Goal: Information Seeking & Learning: Learn about a topic

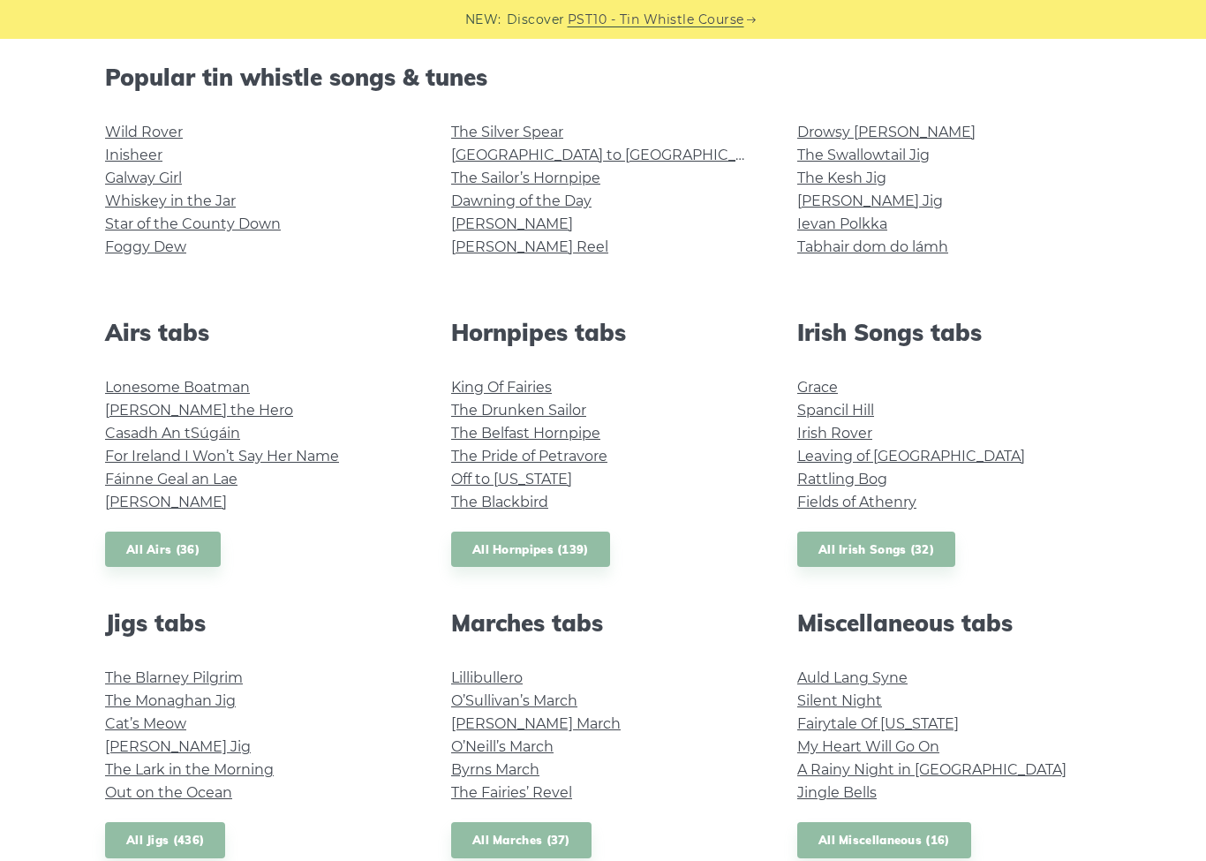
scroll to position [448, 0]
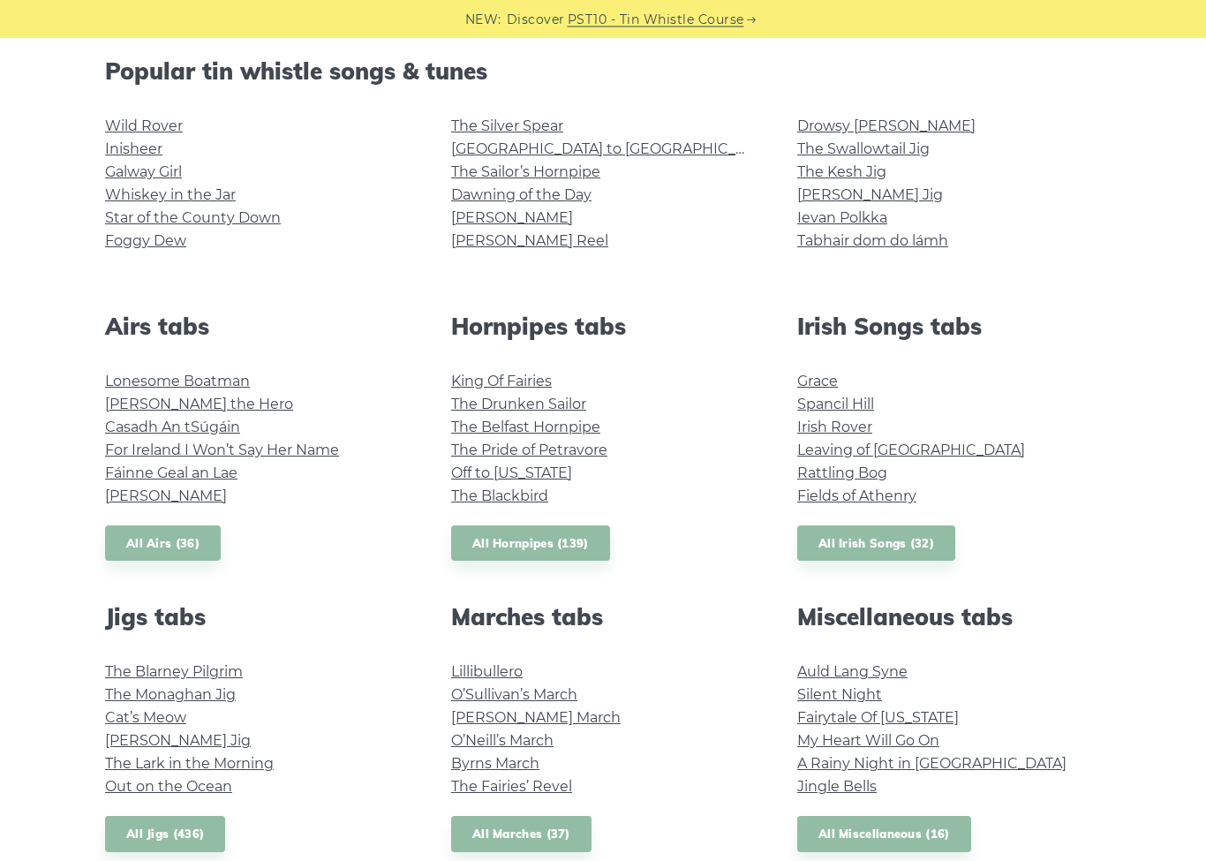
click at [880, 470] on link "Rattling Bog" at bounding box center [842, 473] width 90 height 17
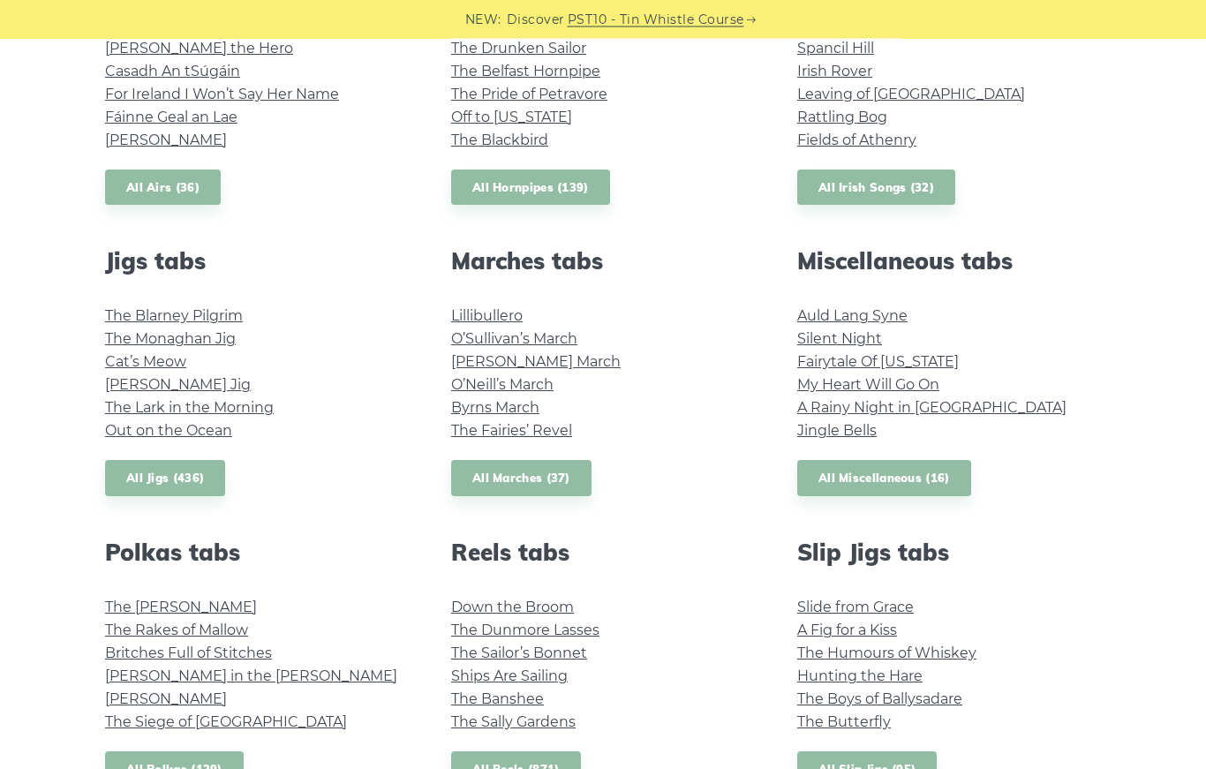
scroll to position [804, 0]
click at [467, 359] on link "Brian Boru’s March" at bounding box center [536, 361] width 170 height 17
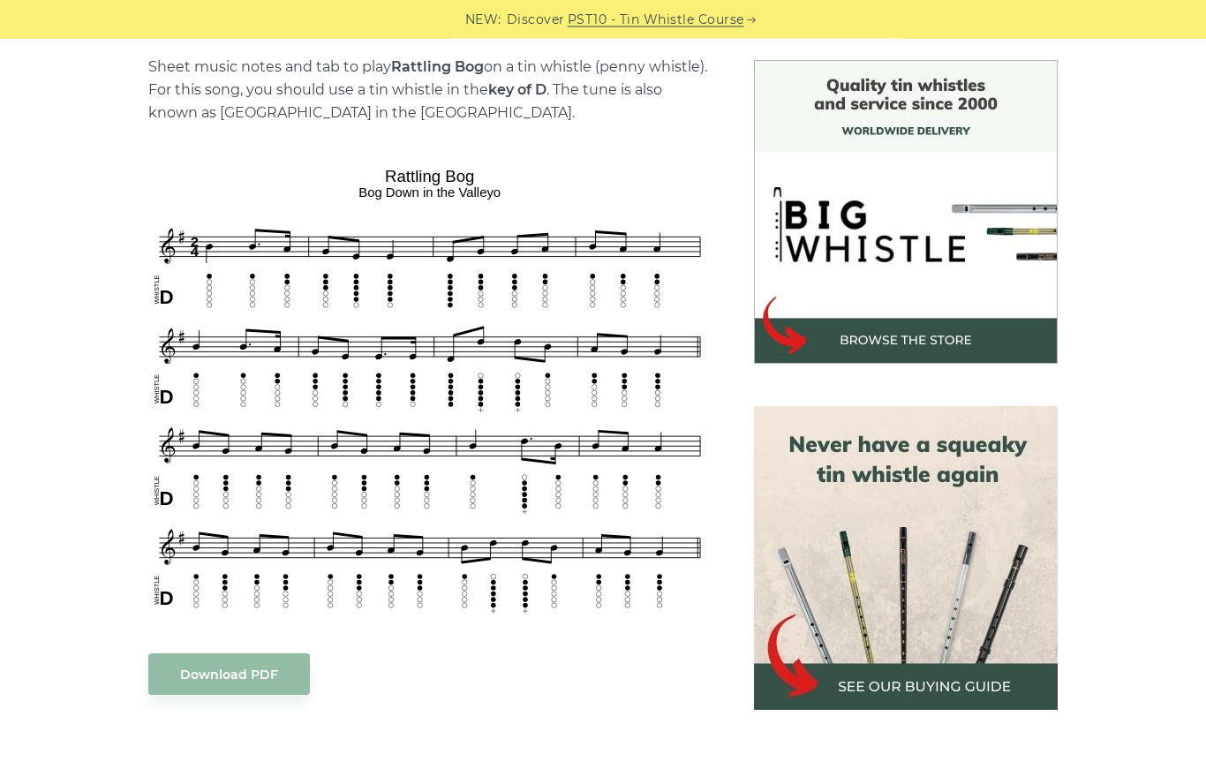
scroll to position [452, 0]
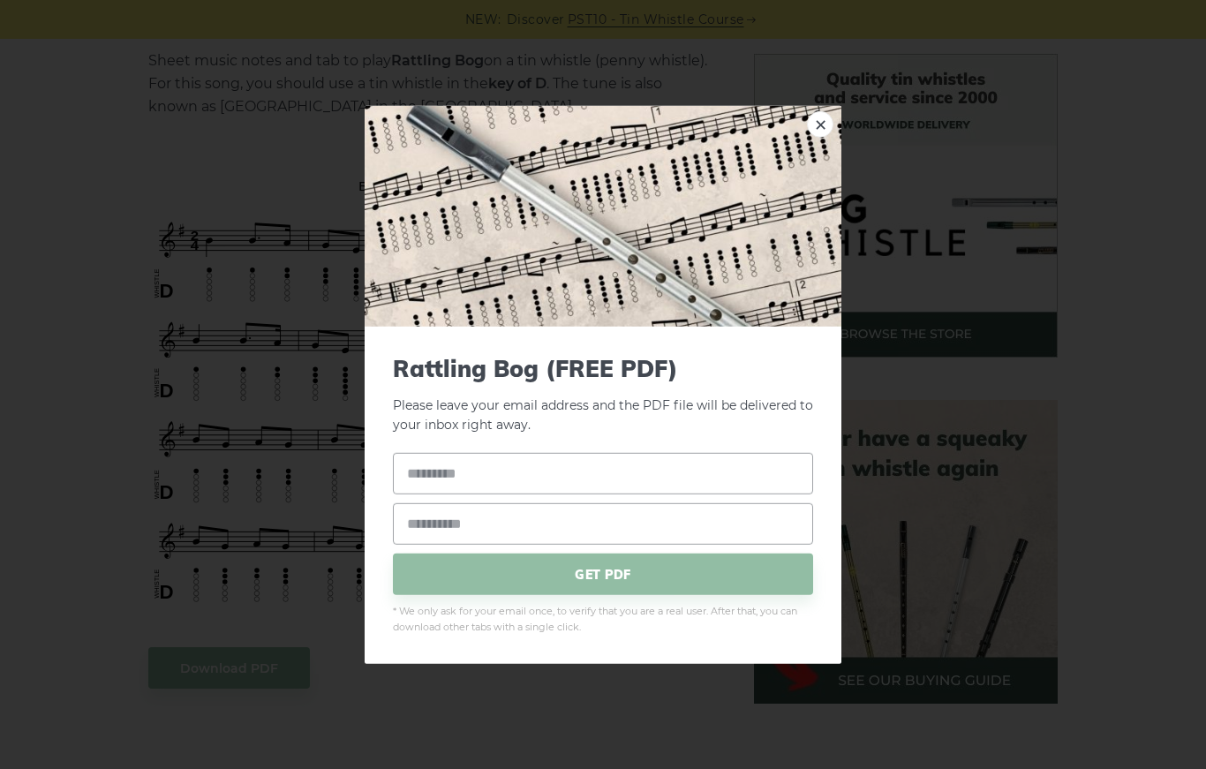
click at [829, 137] on link "×" at bounding box center [820, 123] width 26 height 26
